Goal: Register for event/course

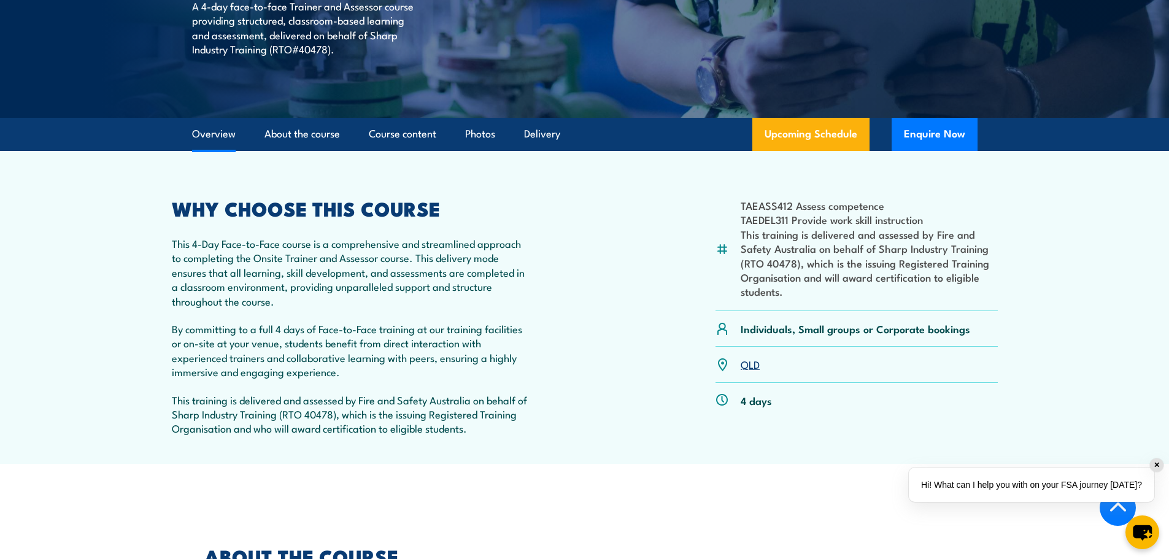
scroll to position [246, 0]
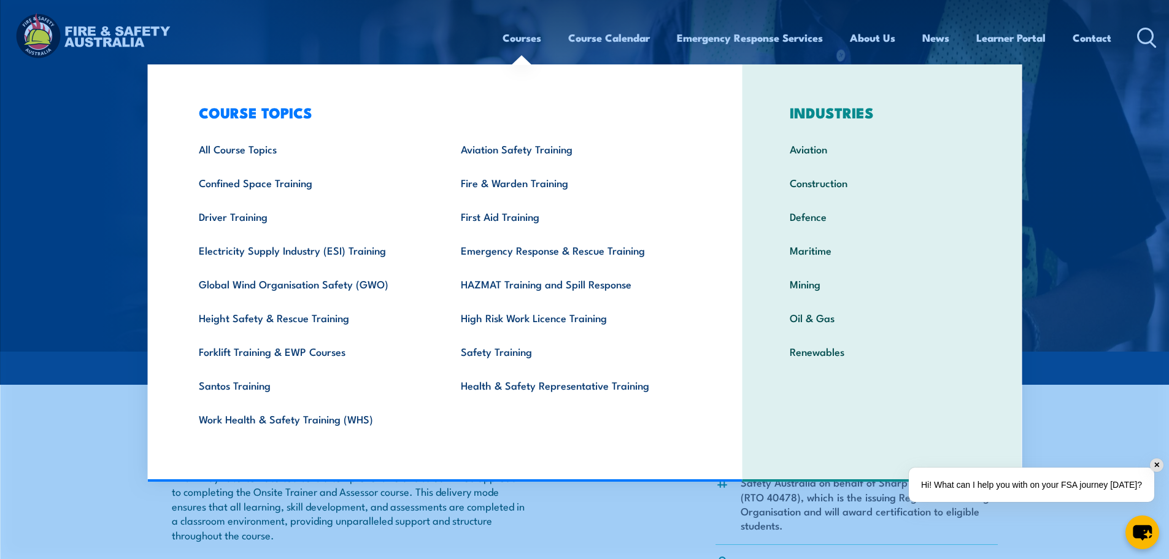
click at [519, 41] on link "Courses" at bounding box center [522, 37] width 39 height 33
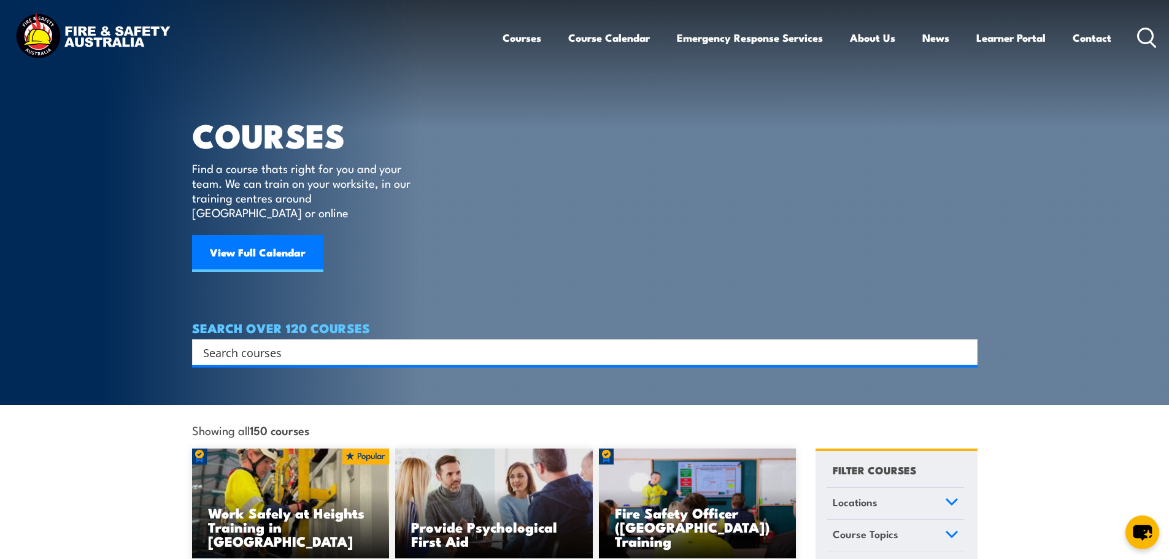
drag, startPoint x: 0, startPoint y: 420, endPoint x: 129, endPoint y: 373, distance: 137.5
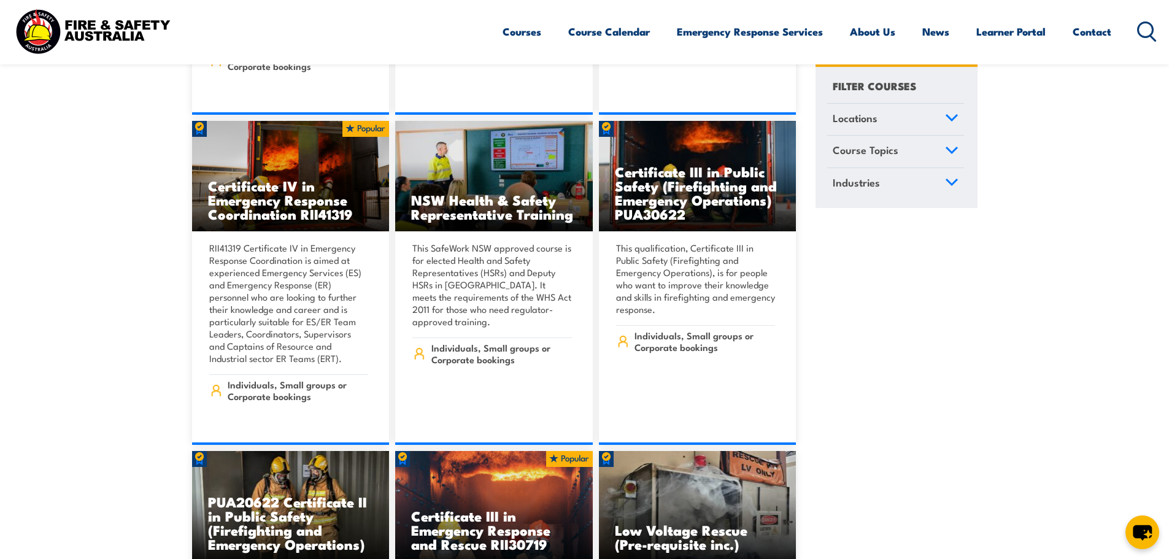
scroll to position [3806, 0]
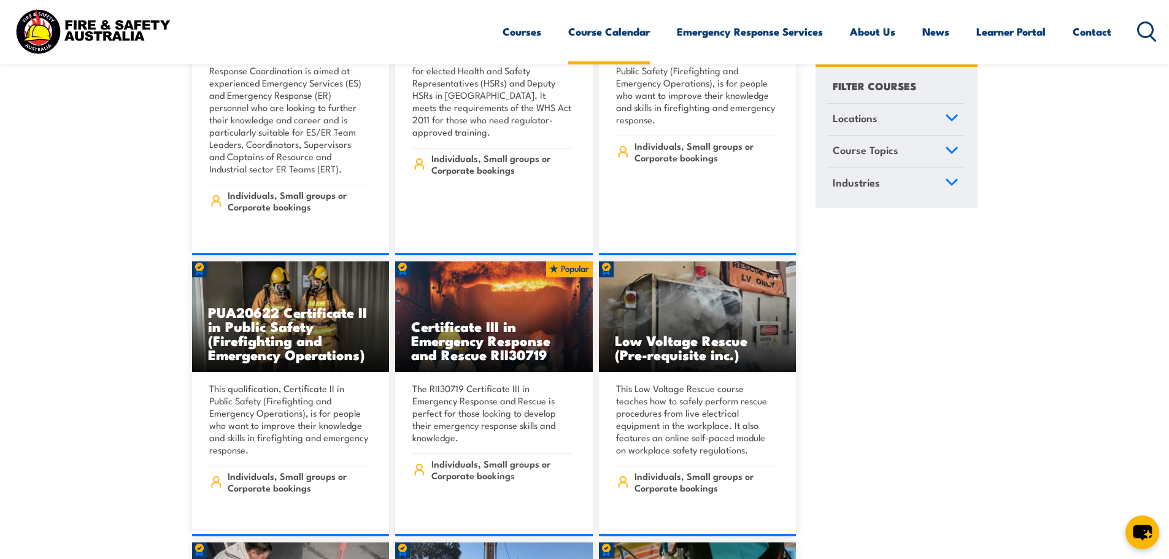
click at [615, 29] on link "Course Calendar" at bounding box center [609, 31] width 82 height 33
click at [609, 31] on link "Course Calendar" at bounding box center [609, 31] width 82 height 33
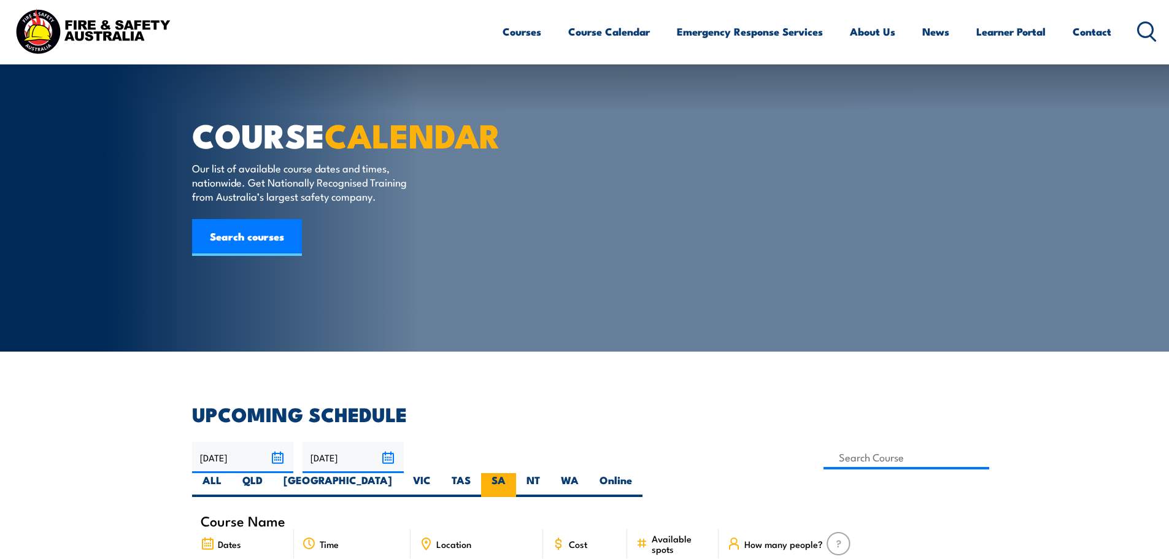
click at [516, 473] on label "SA" at bounding box center [498, 485] width 35 height 24
click at [514, 473] on input "SA" at bounding box center [510, 477] width 8 height 8
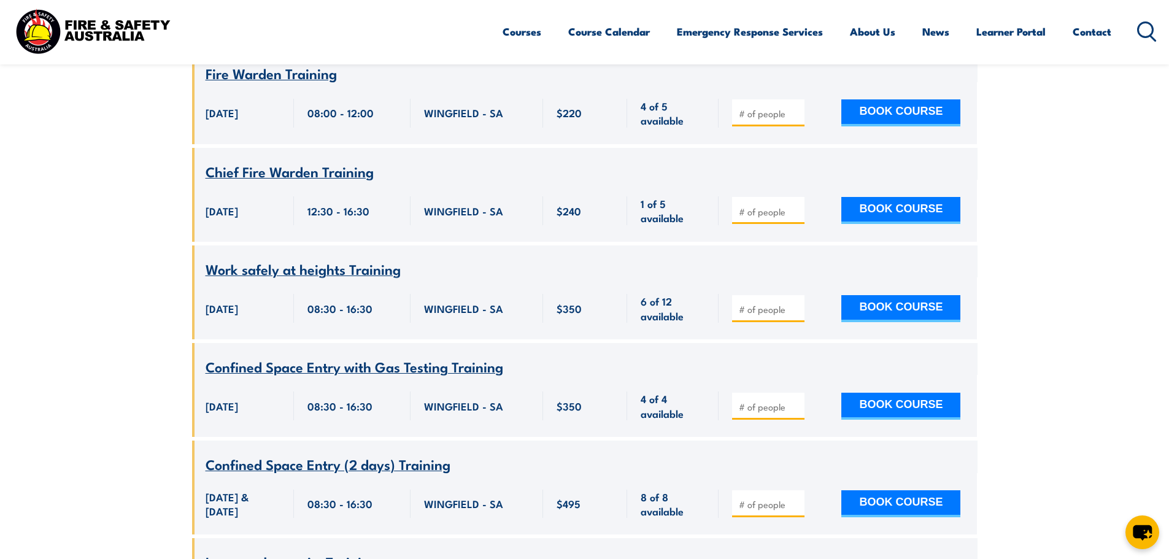
scroll to position [2554, 0]
